Goal: Find specific page/section: Find specific page/section

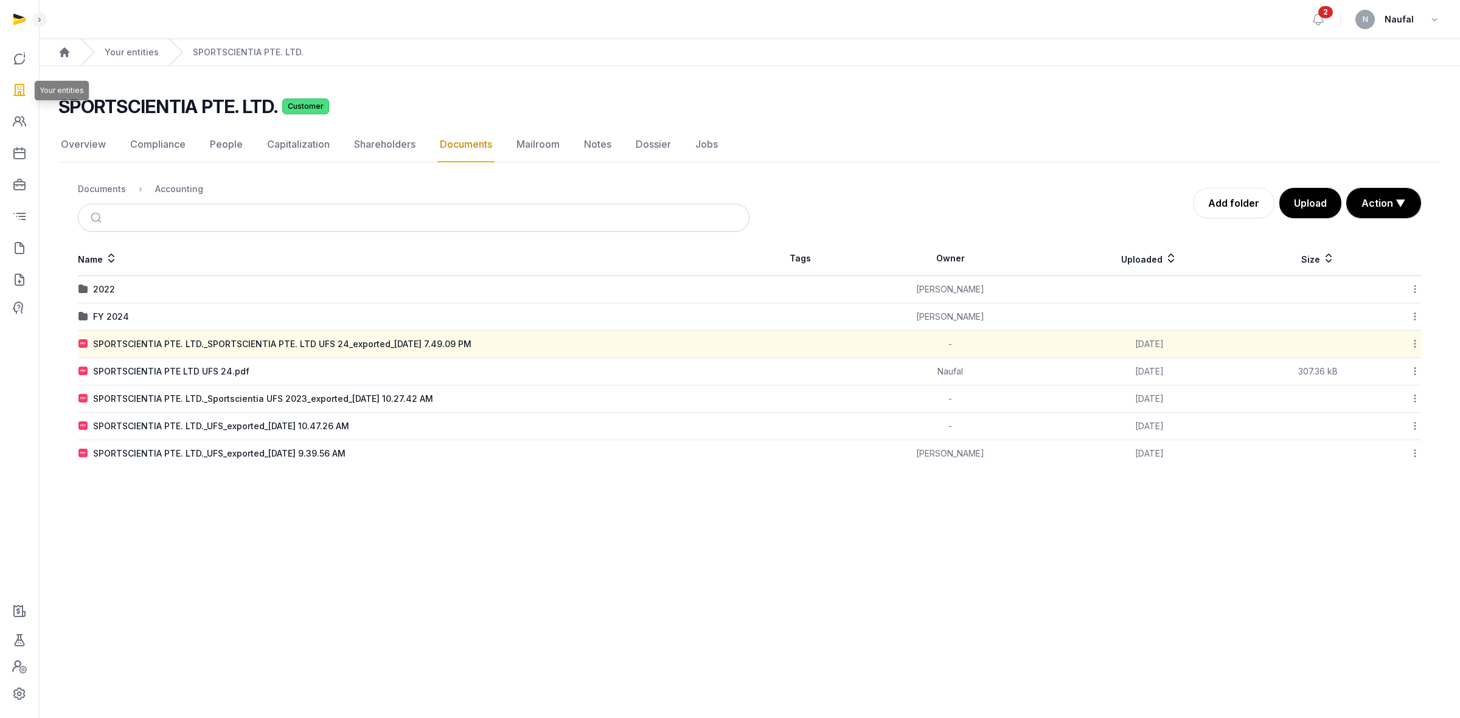
click at [9, 92] on link at bounding box center [19, 89] width 29 height 29
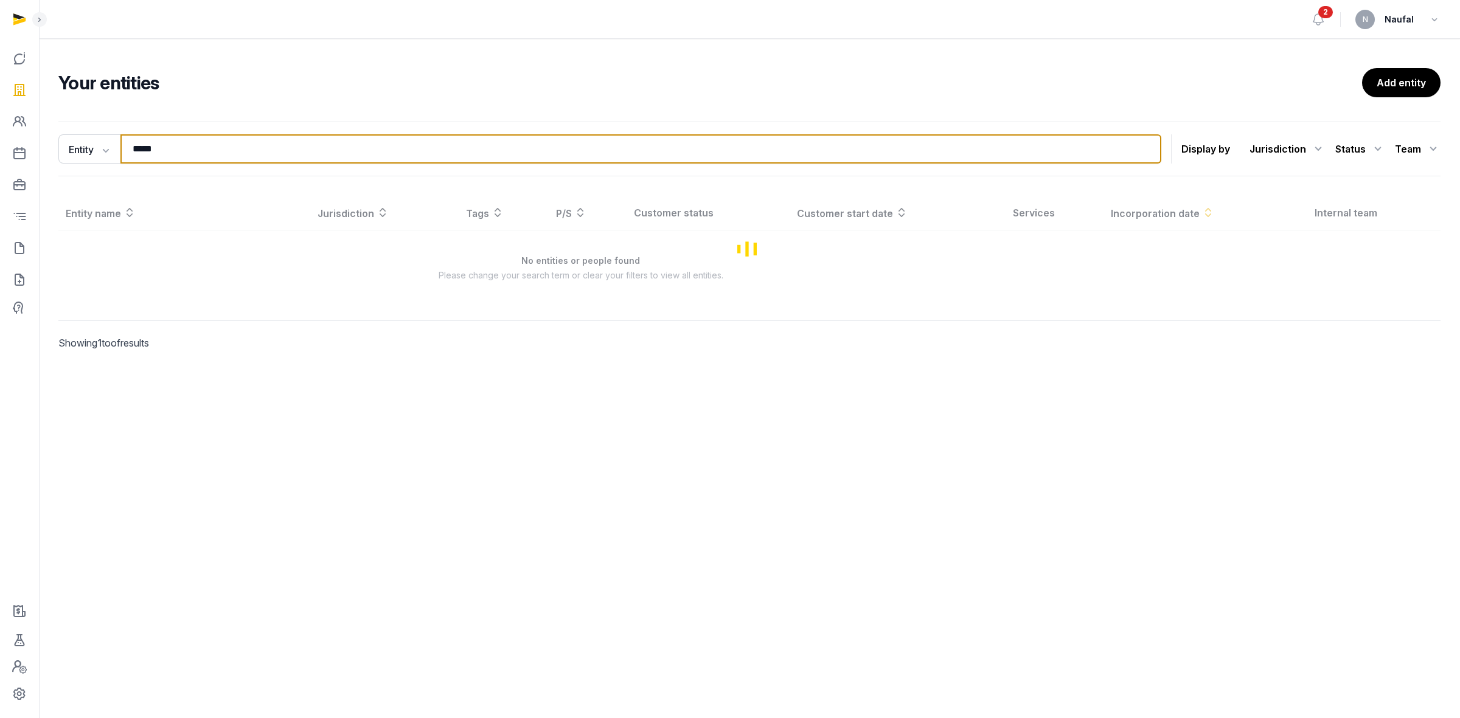
drag, startPoint x: 151, startPoint y: 156, endPoint x: 136, endPoint y: 155, distance: 15.3
click at [136, 155] on input "*****" at bounding box center [640, 148] width 1041 height 29
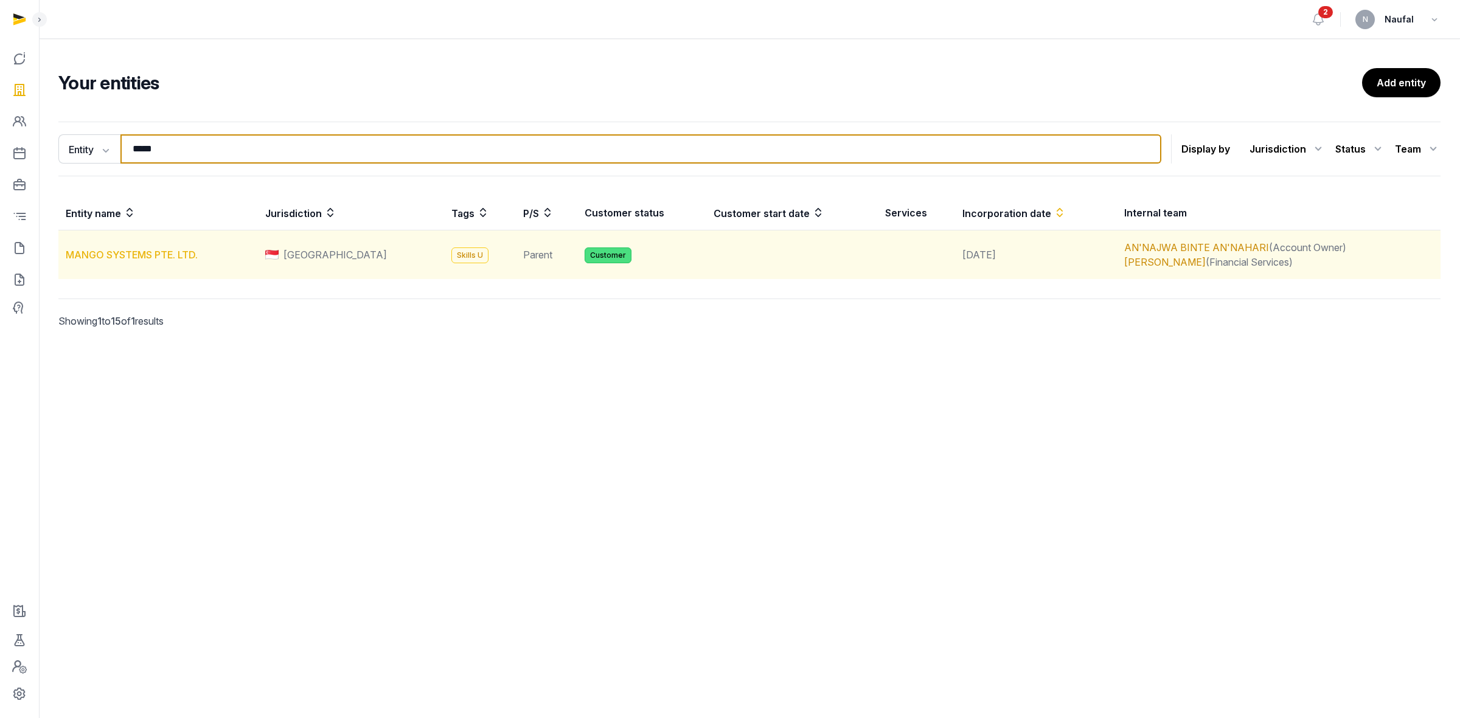
type input "*****"
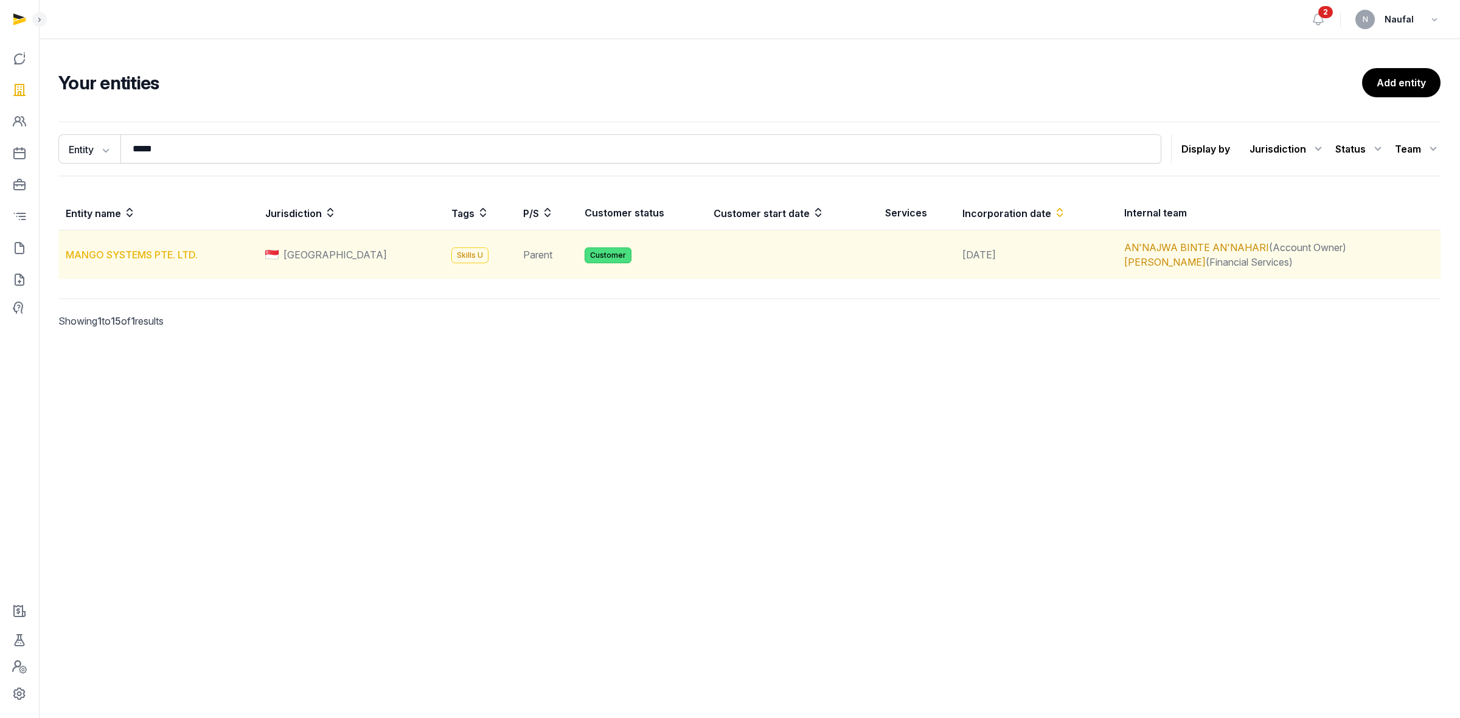
click at [144, 254] on link "MANGO SYSTEMS PTE. LTD." at bounding box center [132, 255] width 132 height 12
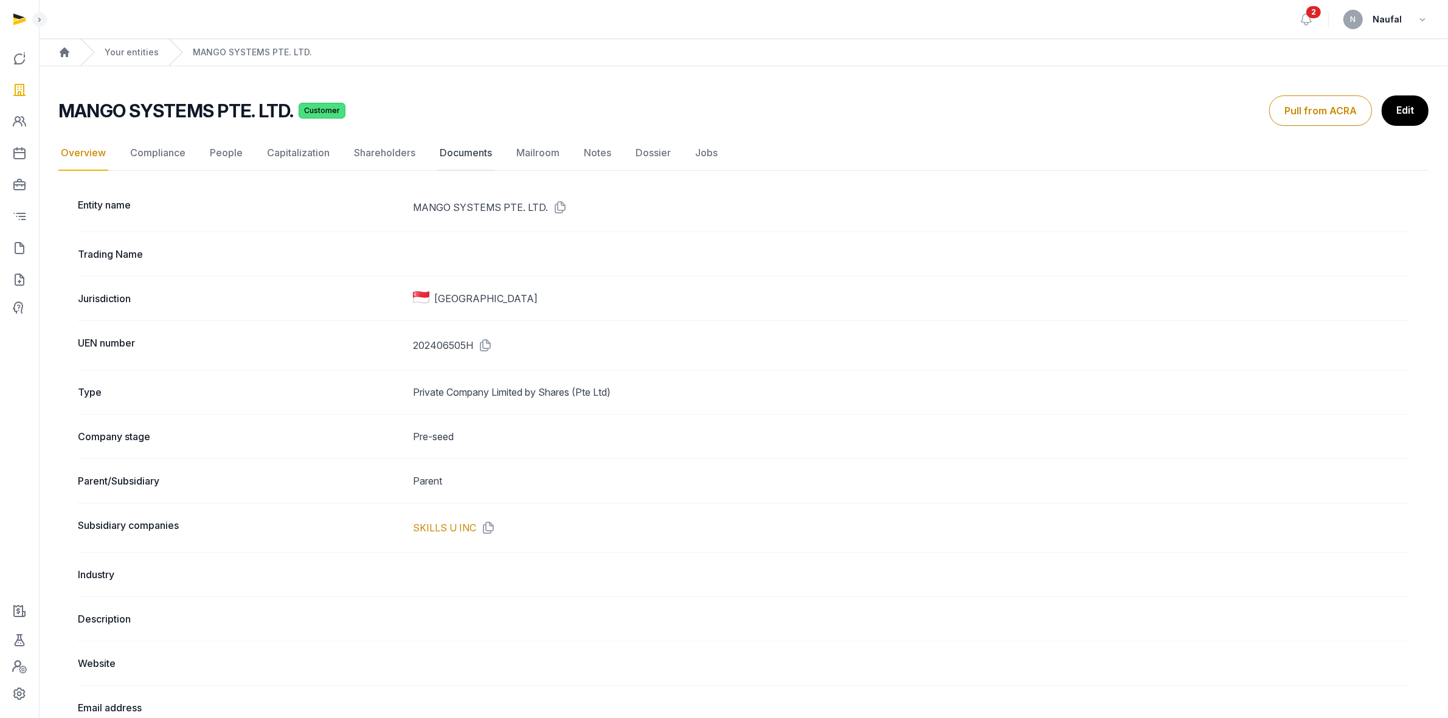
click at [445, 150] on link "Documents" at bounding box center [465, 153] width 57 height 35
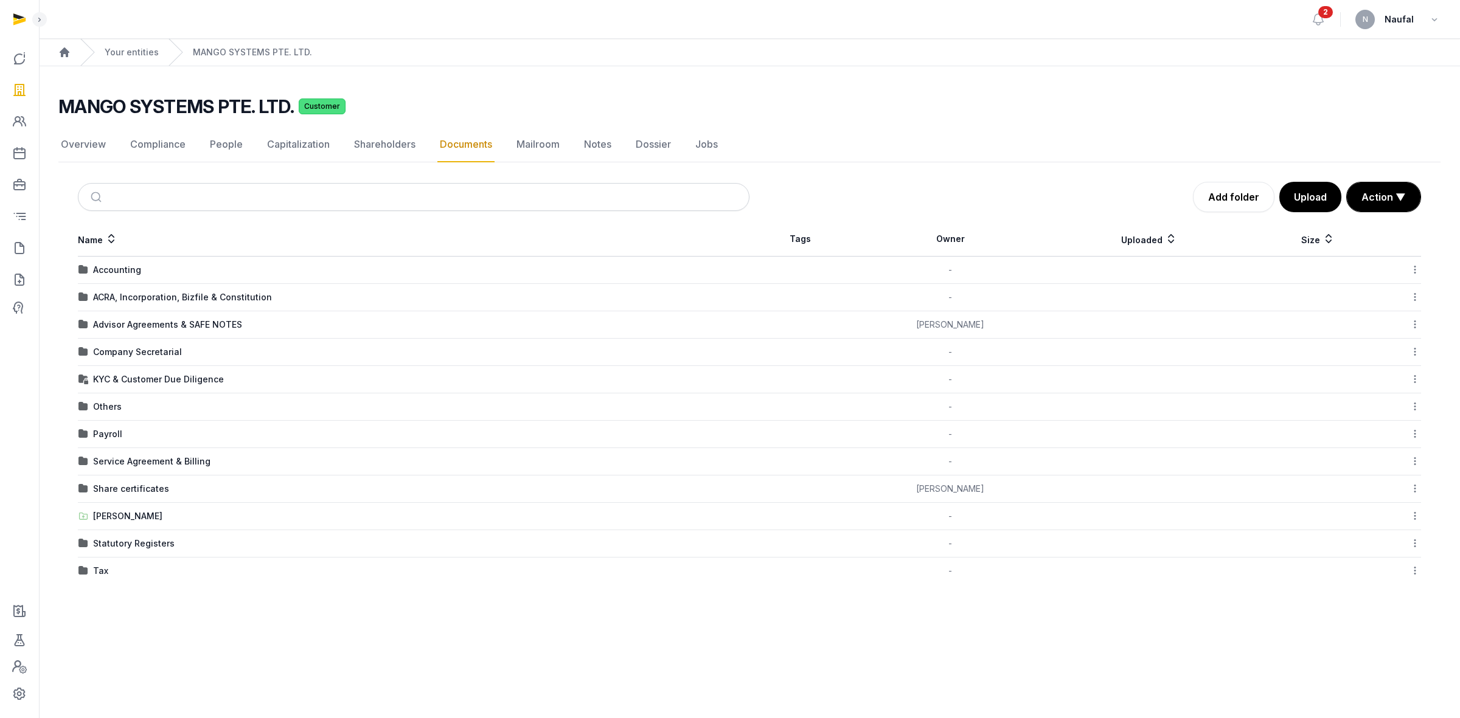
click at [88, 515] on div "[PERSON_NAME]" at bounding box center [413, 516] width 670 height 12
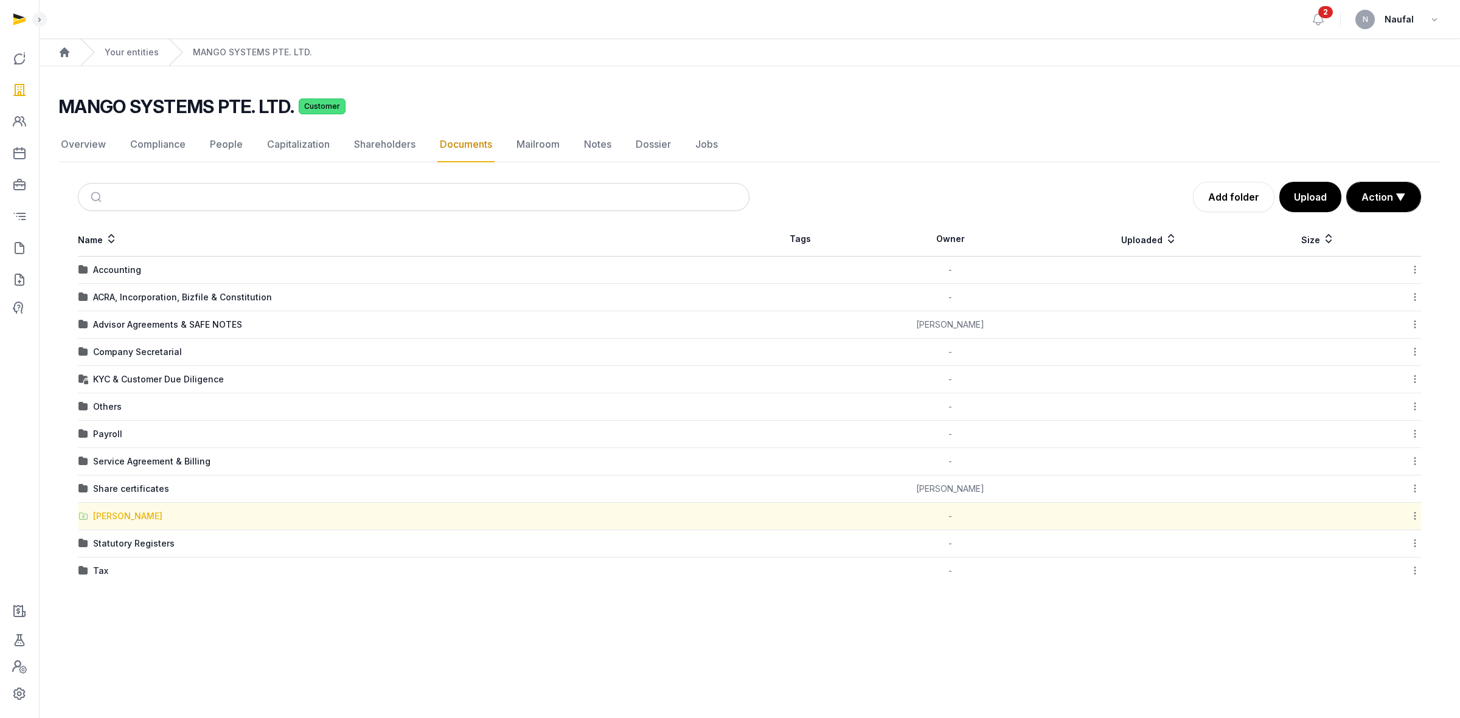
click at [94, 518] on div "[PERSON_NAME]" at bounding box center [127, 516] width 69 height 12
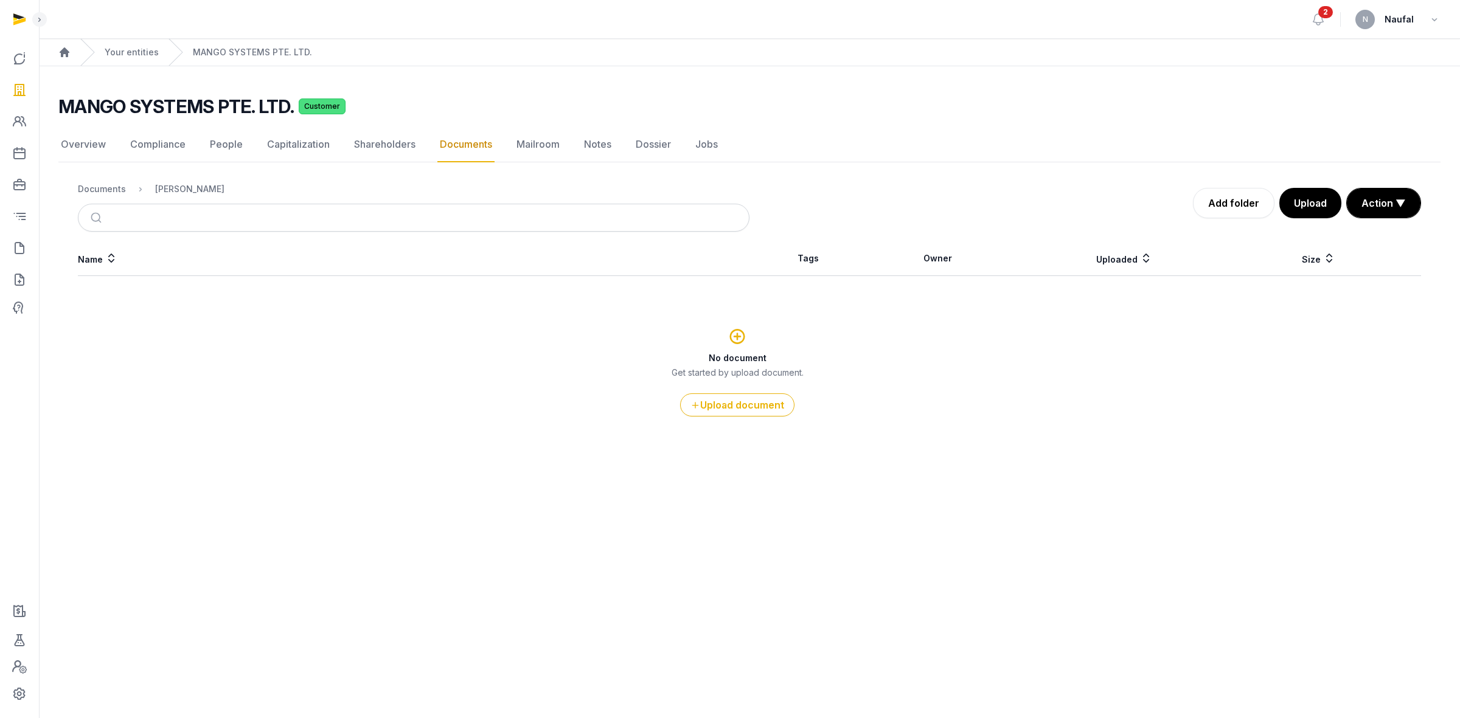
click at [446, 144] on link "Documents" at bounding box center [465, 144] width 57 height 35
click at [113, 192] on div "Documents" at bounding box center [102, 189] width 48 height 12
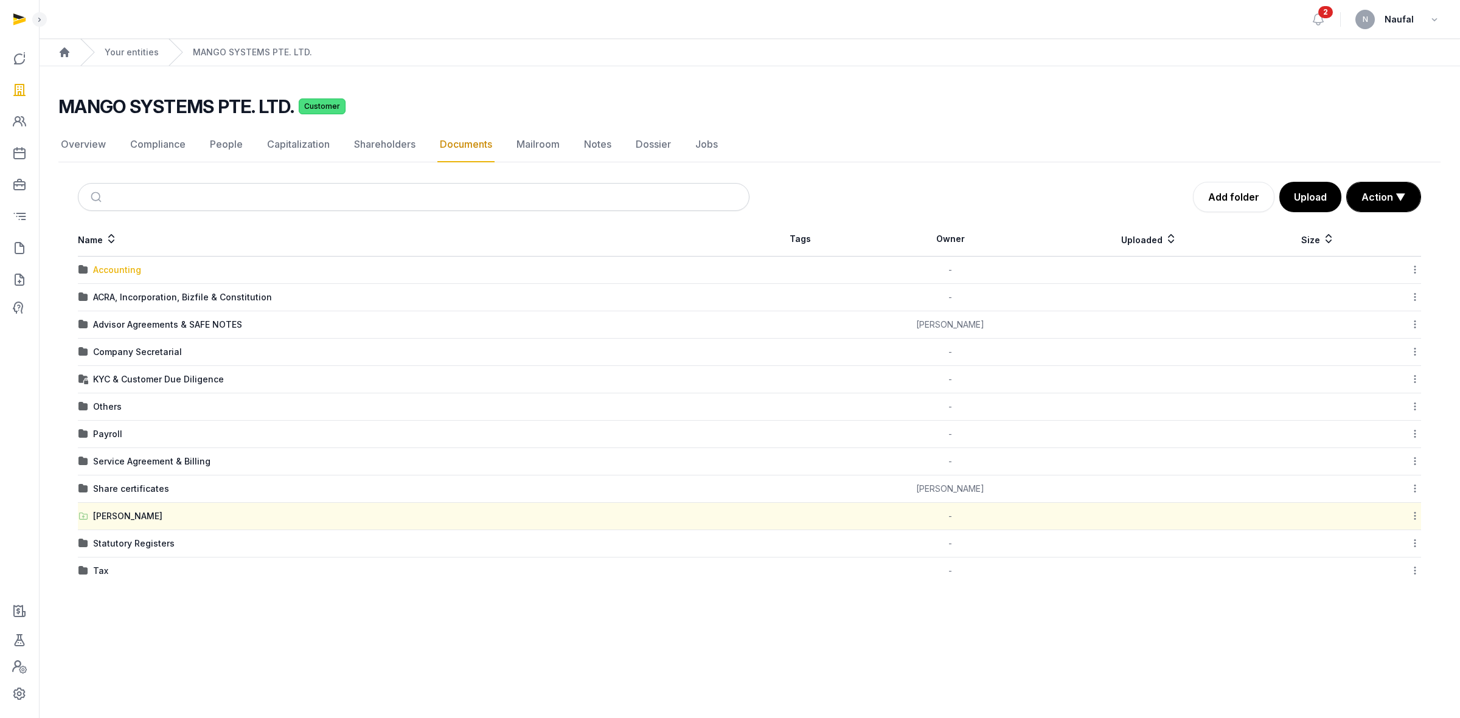
click at [119, 266] on div "Accounting" at bounding box center [117, 270] width 48 height 12
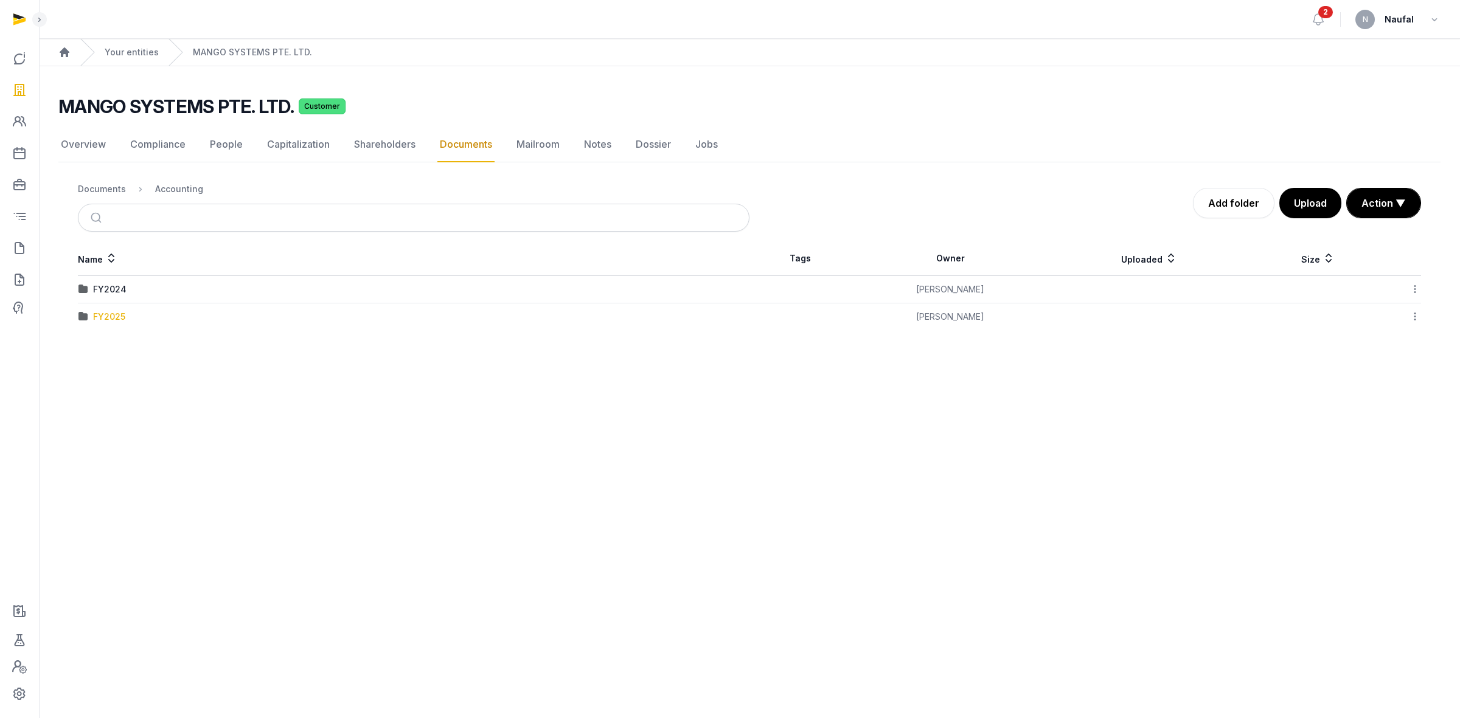
click at [116, 314] on div "FY2025" at bounding box center [109, 317] width 32 height 12
click at [117, 289] on div "[DATE]" at bounding box center [106, 289] width 27 height 12
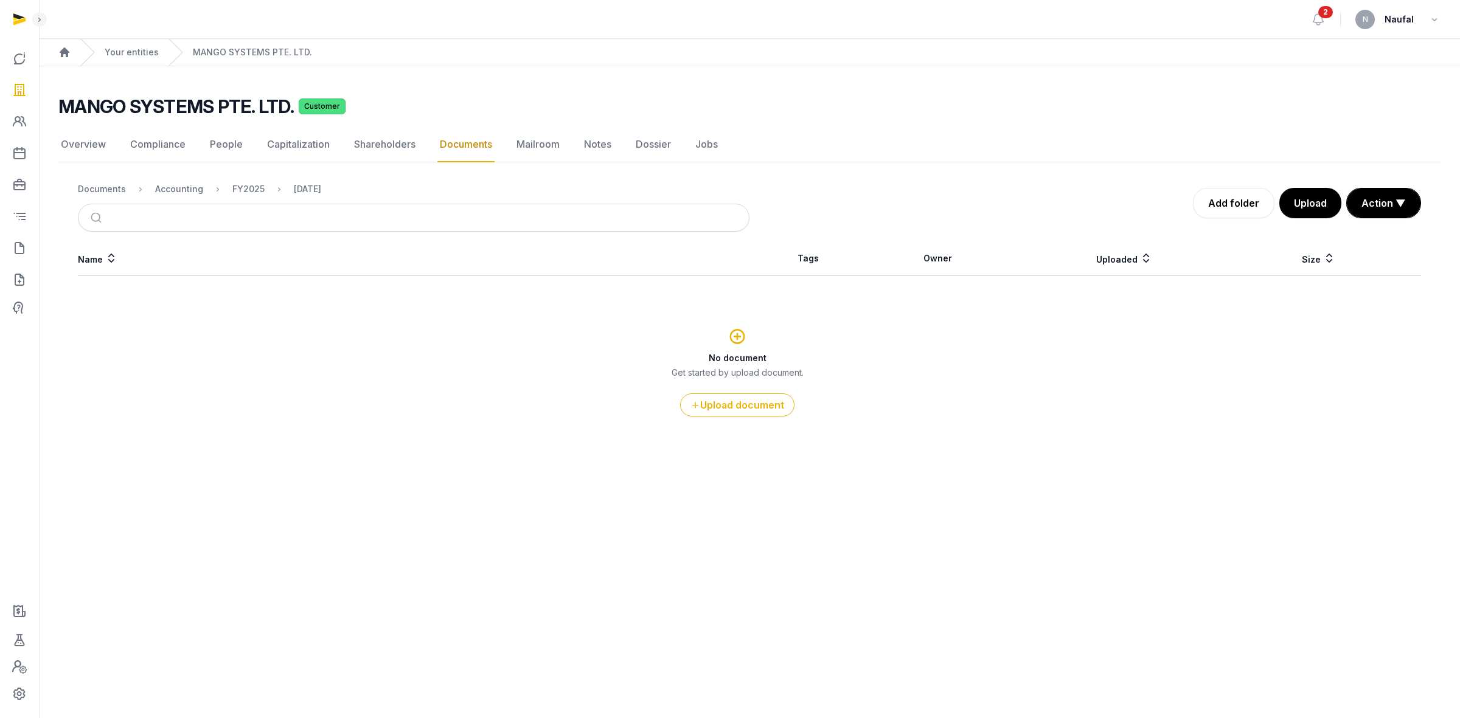
click at [457, 142] on link "Documents" at bounding box center [465, 144] width 57 height 35
click at [531, 150] on link "Mailroom" at bounding box center [538, 144] width 48 height 35
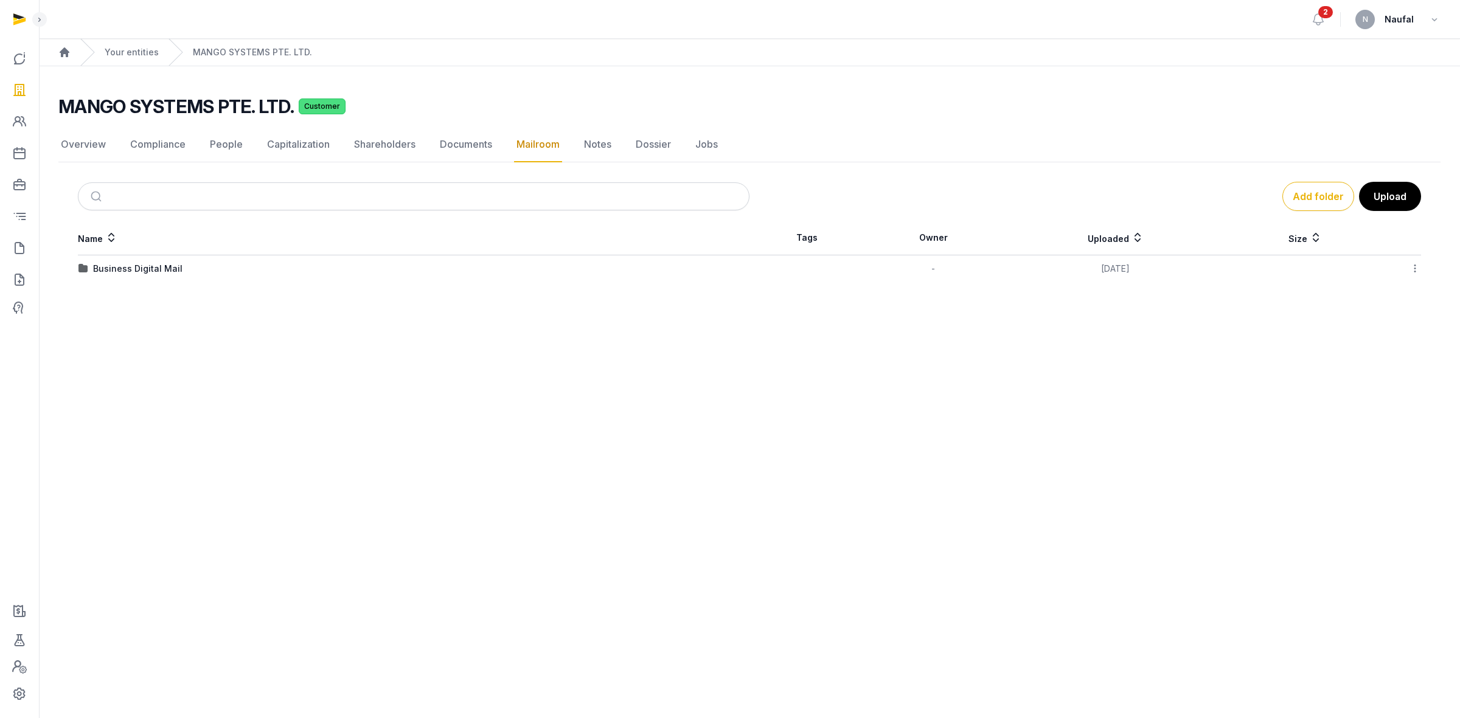
click at [162, 276] on td "Business Digital Mail" at bounding box center [413, 268] width 671 height 27
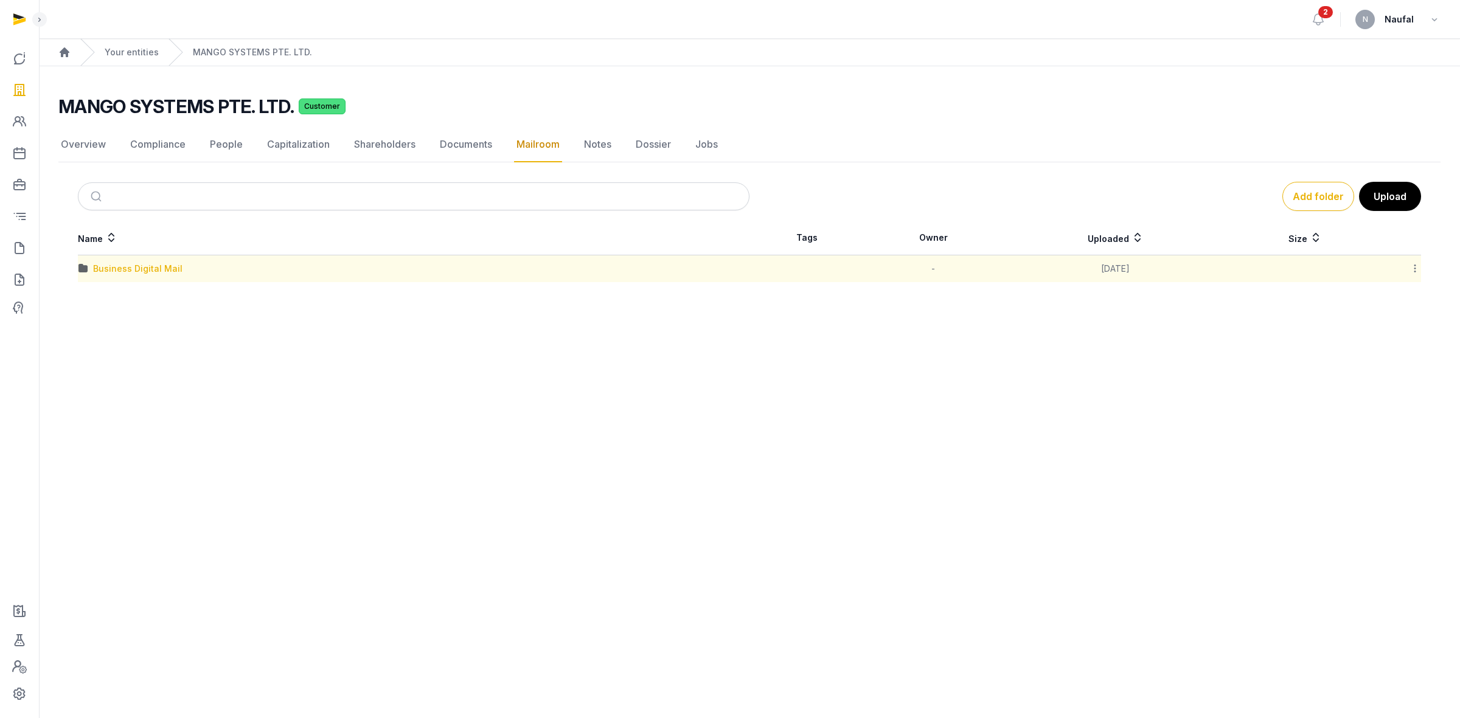
click at [162, 271] on div "Business Digital Mail" at bounding box center [137, 269] width 89 height 12
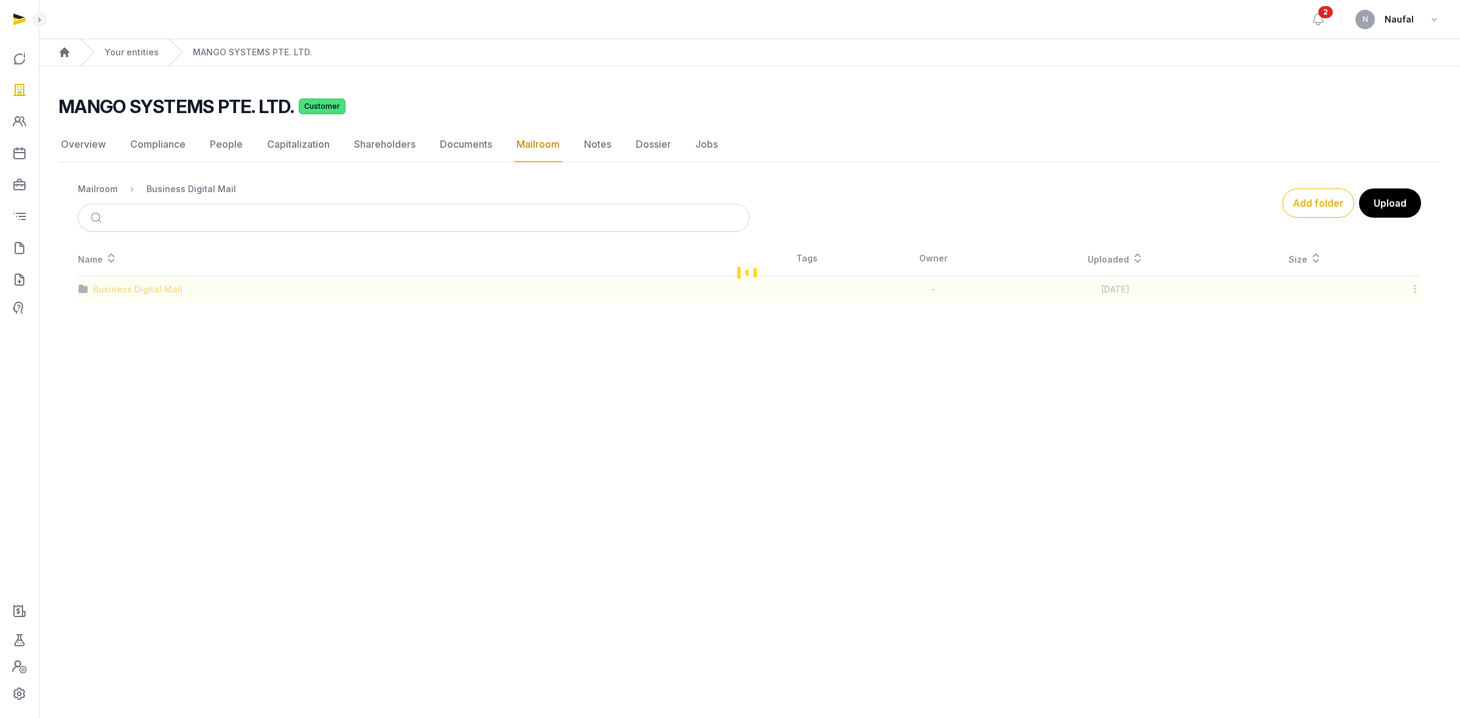
click at [162, 271] on div "Loading" at bounding box center [749, 271] width 1382 height 61
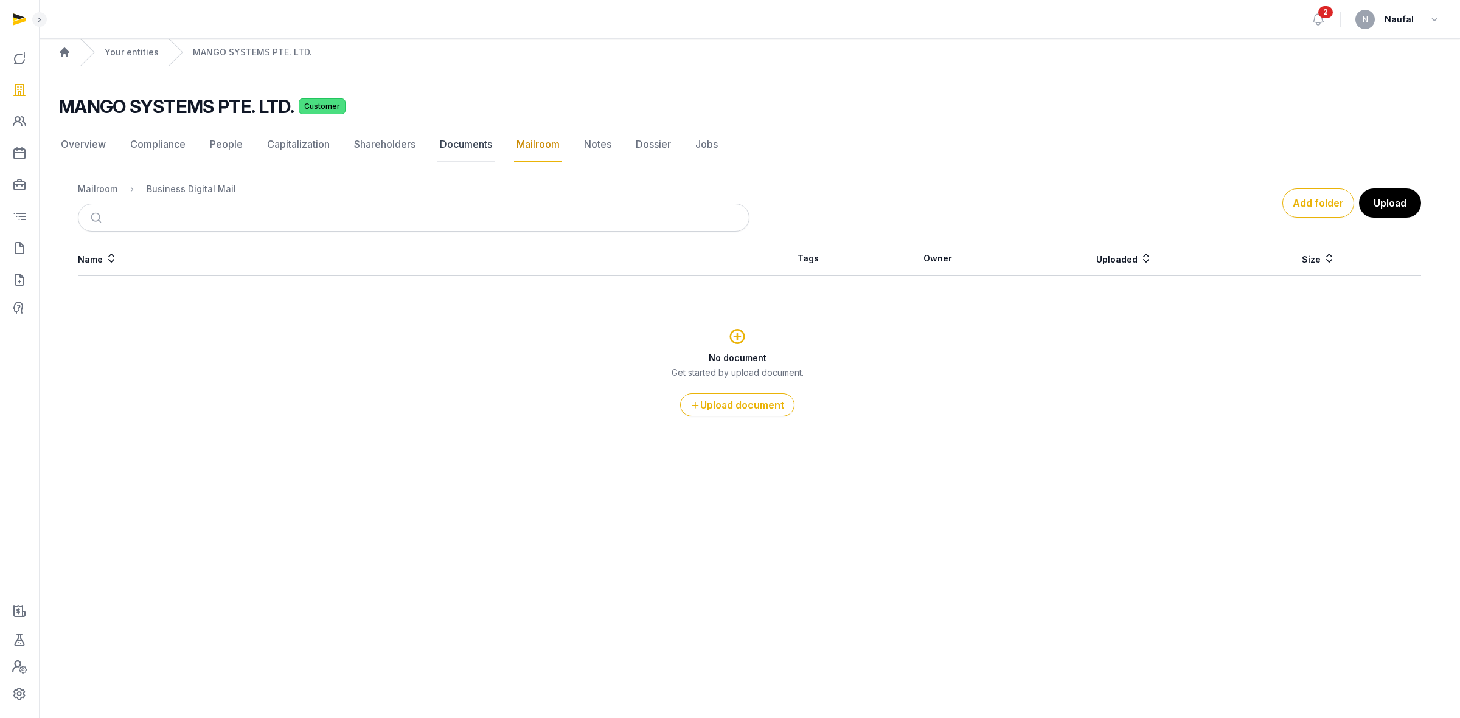
click at [474, 134] on link "Documents" at bounding box center [465, 144] width 57 height 35
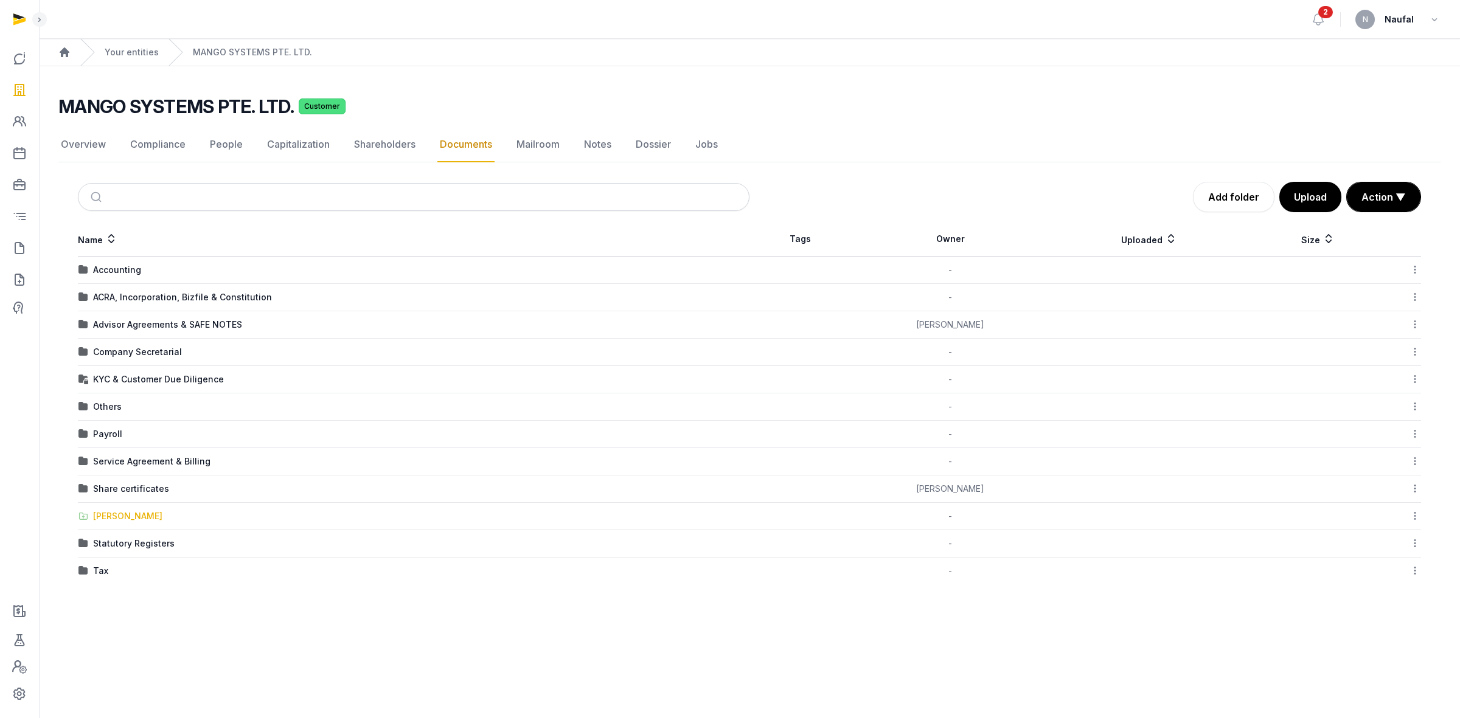
click at [122, 519] on div "[PERSON_NAME]" at bounding box center [127, 516] width 69 height 12
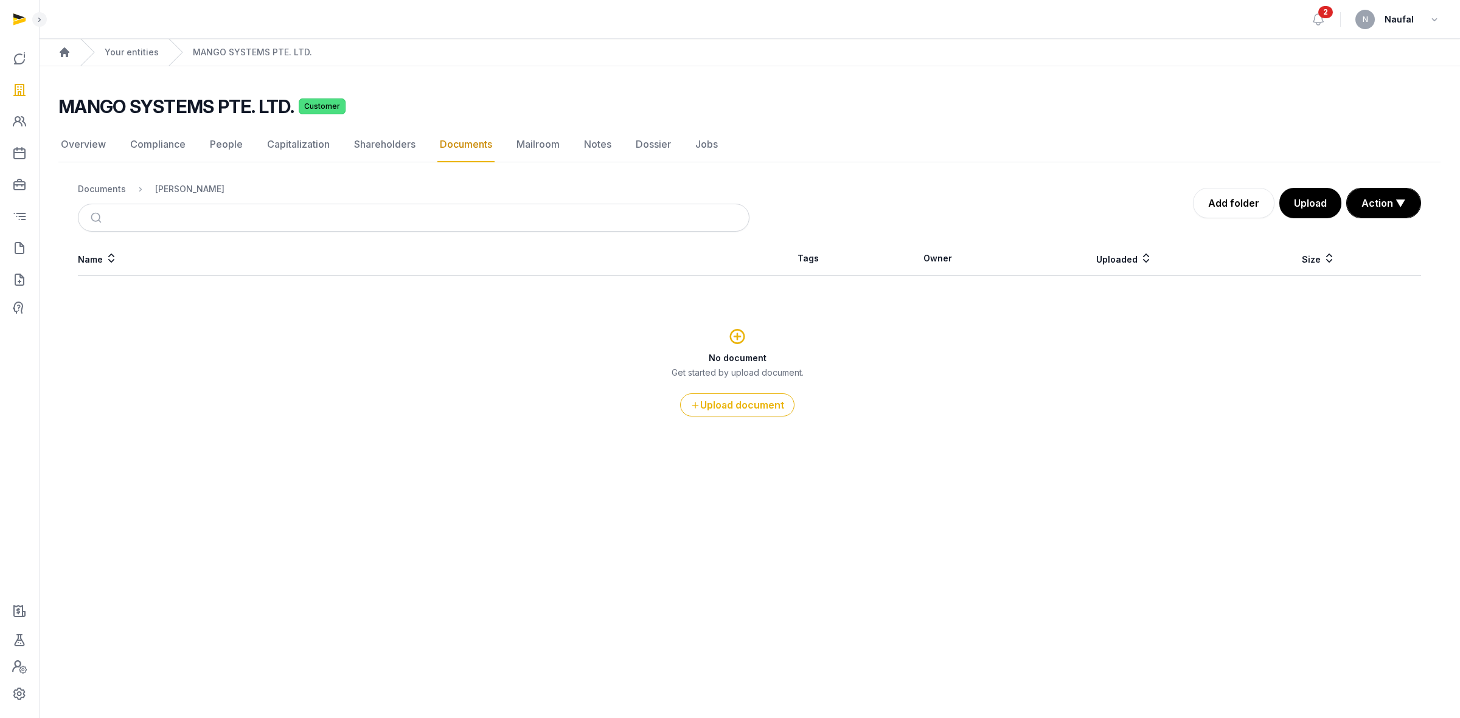
click at [437, 145] on link "Documents" at bounding box center [465, 144] width 57 height 35
click at [389, 144] on link "Shareholders" at bounding box center [385, 144] width 66 height 35
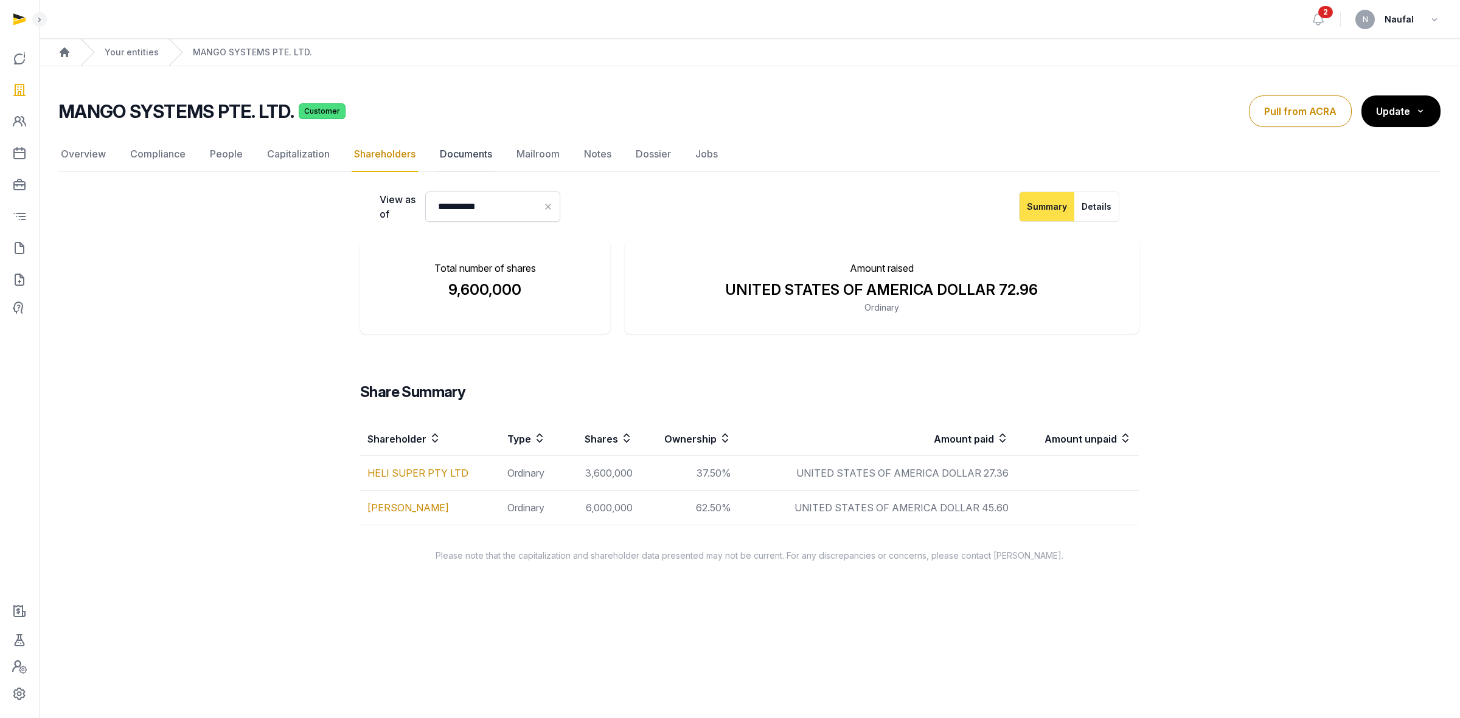
click at [474, 156] on link "Documents" at bounding box center [465, 154] width 57 height 35
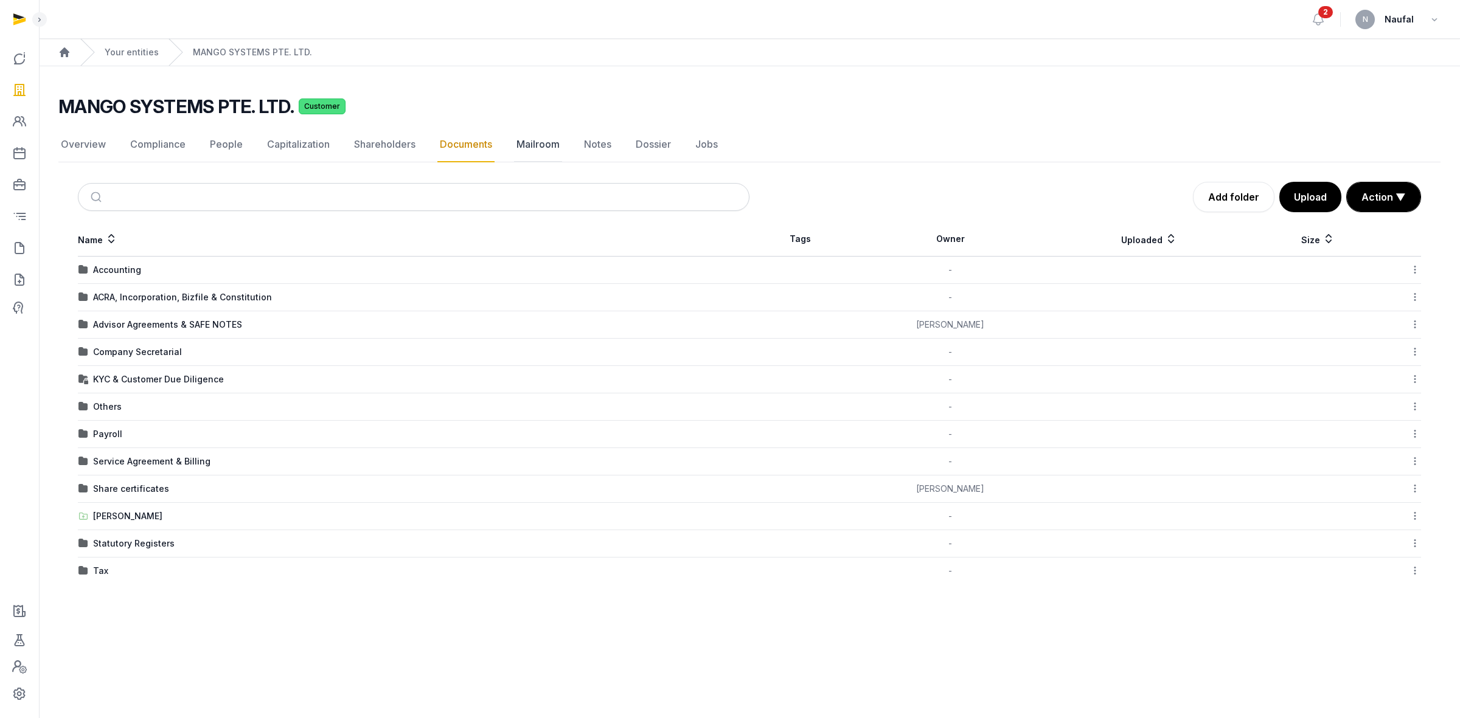
click at [523, 148] on link "Mailroom" at bounding box center [538, 144] width 48 height 35
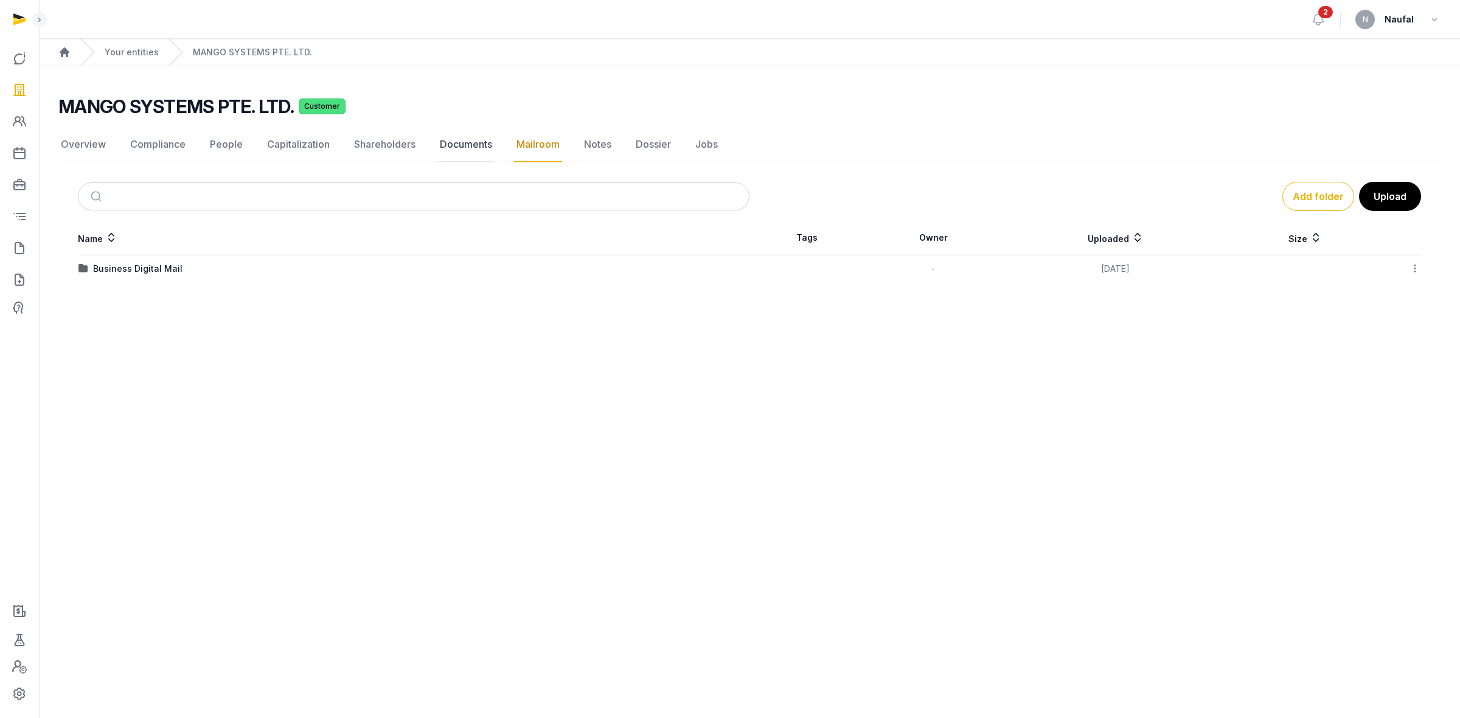
click at [454, 150] on link "Documents" at bounding box center [465, 144] width 57 height 35
